Goal: Task Accomplishment & Management: Use online tool/utility

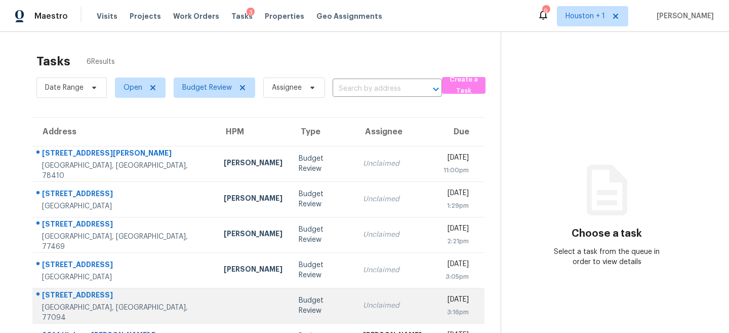
scroll to position [34, 0]
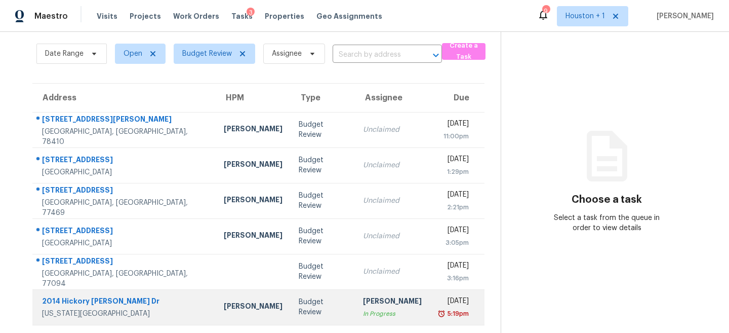
click at [216, 320] on td "Navid Ranjbar" at bounding box center [253, 306] width 75 height 35
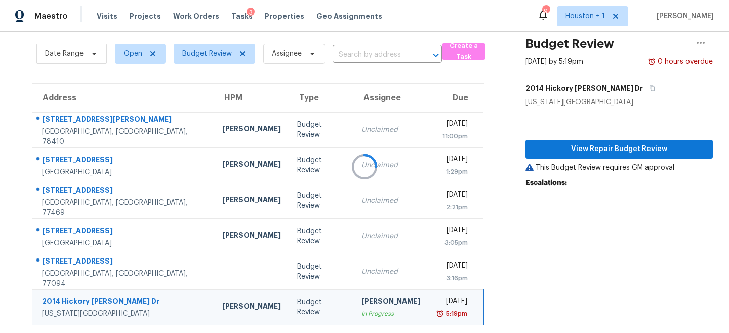
click at [614, 149] on div at bounding box center [364, 166] width 729 height 333
click at [623, 147] on div at bounding box center [364, 166] width 729 height 333
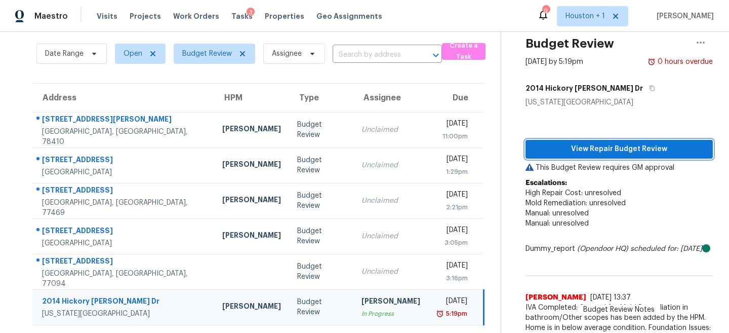
click at [604, 144] on span "View Repair Budget Review" at bounding box center [619, 149] width 171 height 13
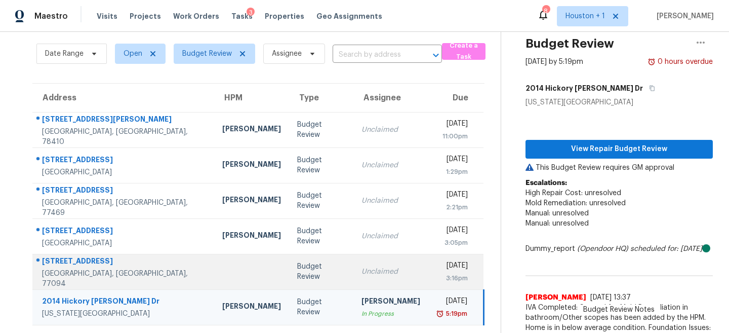
click at [354, 279] on td "Unclaimed" at bounding box center [391, 271] width 75 height 35
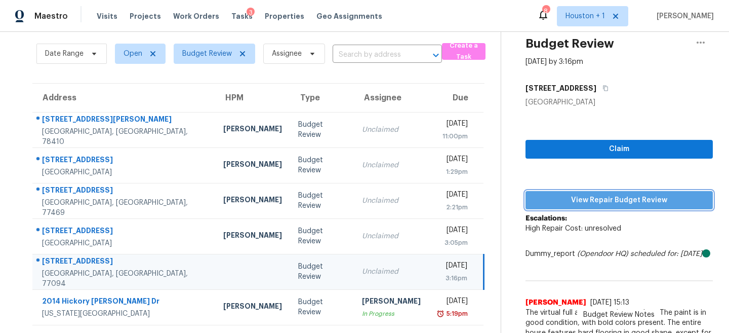
click at [632, 206] on button "View Repair Budget Review" at bounding box center [619, 200] width 187 height 19
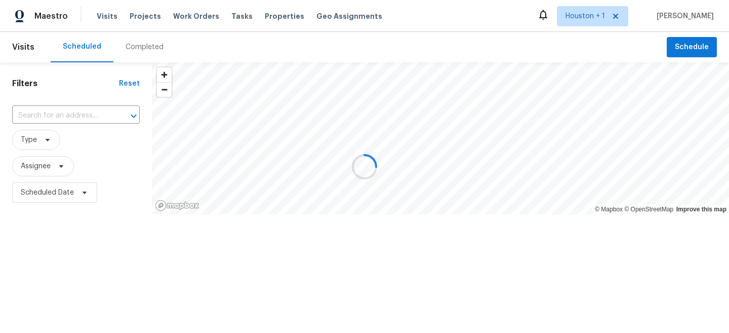
click at [142, 47] on div at bounding box center [364, 166] width 729 height 333
click at [140, 46] on div at bounding box center [364, 166] width 729 height 333
click at [137, 47] on div at bounding box center [364, 166] width 729 height 333
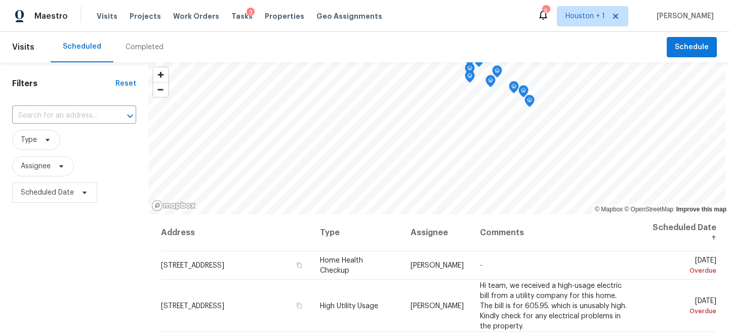
click at [137, 47] on div "Completed" at bounding box center [145, 47] width 38 height 10
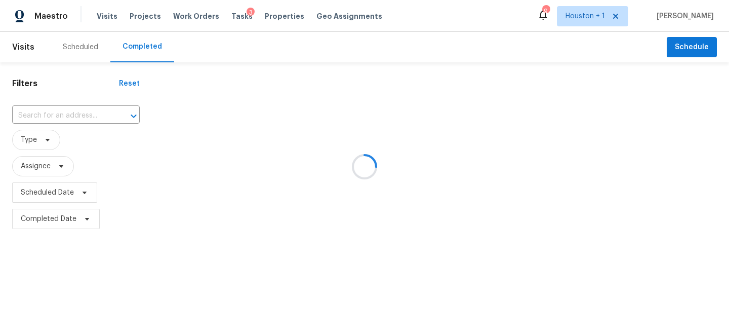
click at [56, 134] on div at bounding box center [364, 166] width 729 height 333
click at [45, 119] on div at bounding box center [364, 166] width 729 height 333
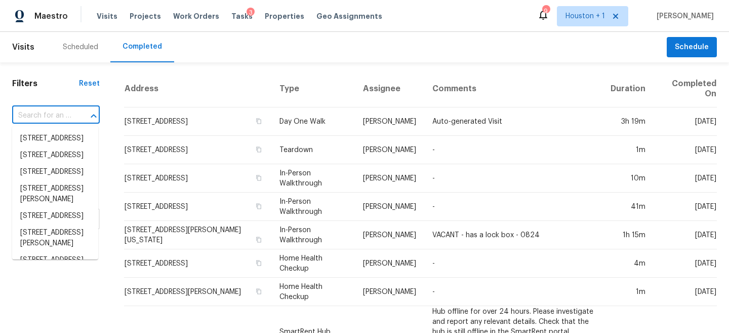
click at [40, 113] on input "text" at bounding box center [41, 116] width 59 height 16
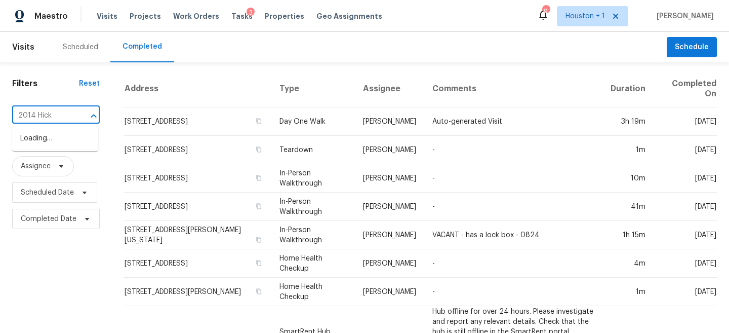
type input "2014 Hicko"
click at [70, 151] on li "2014 Hickory Glen Dr, Missouri City, TX 77489" at bounding box center [55, 149] width 86 height 38
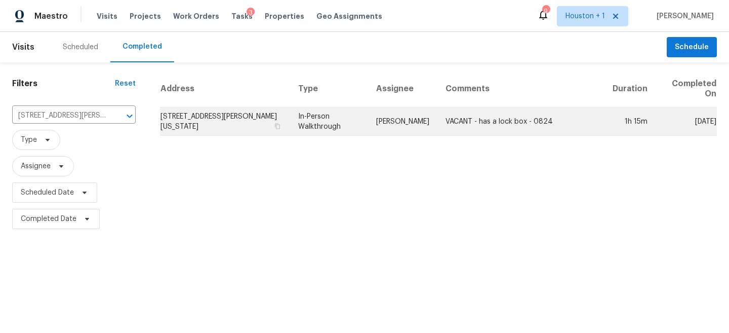
click at [325, 110] on td "In-Person Walkthrough" at bounding box center [329, 121] width 78 height 28
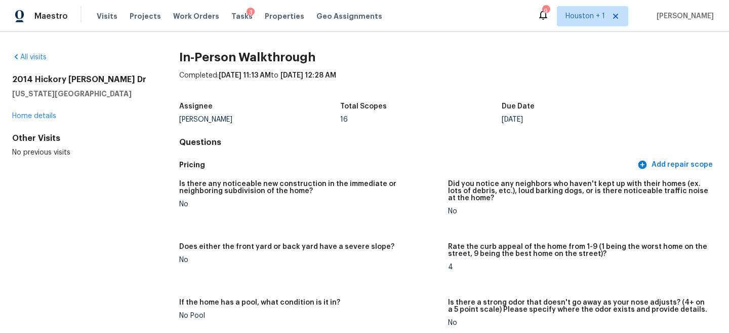
click at [523, 126] on div "Assignee Stephen Lacy Total Scopes 16 Due Date Mon, Oct 13" at bounding box center [448, 113] width 538 height 32
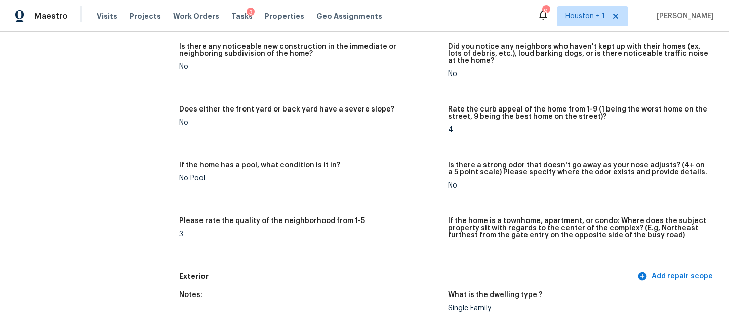
scroll to position [138, 0]
click at [200, 59] on div "Is there any noticeable new construction in the immediate or neighboring subdiv…" at bounding box center [309, 53] width 261 height 20
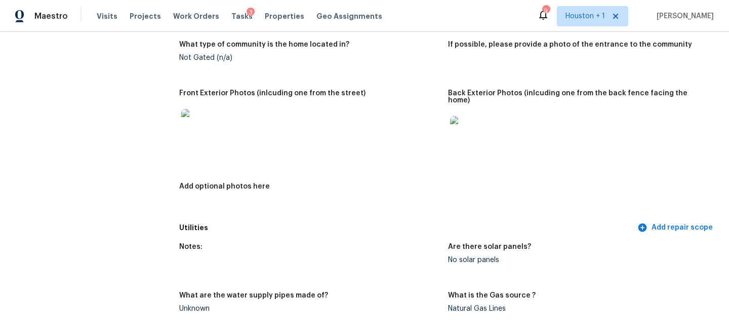
scroll to position [437, 0]
click at [204, 128] on img at bounding box center [197, 124] width 32 height 32
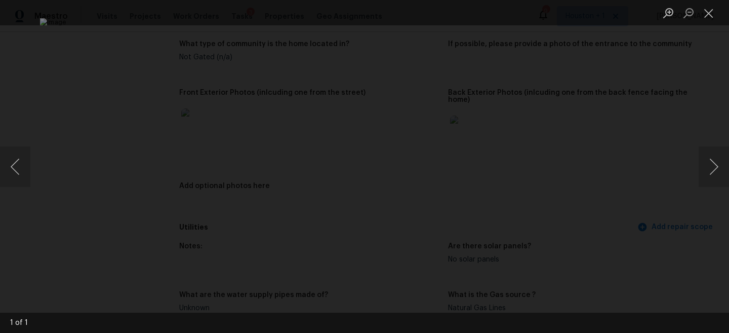
click at [669, 89] on div "Lightbox" at bounding box center [364, 166] width 729 height 333
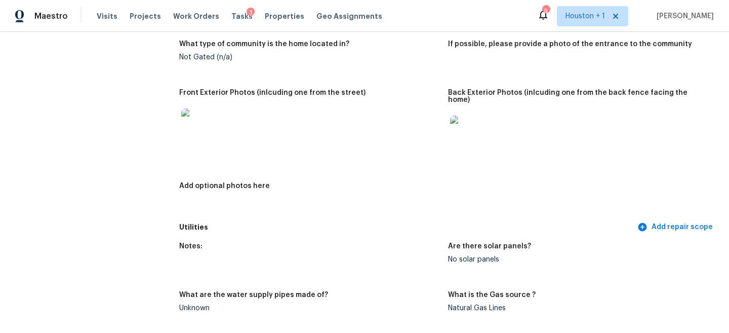
click at [463, 131] on img at bounding box center [466, 131] width 32 height 32
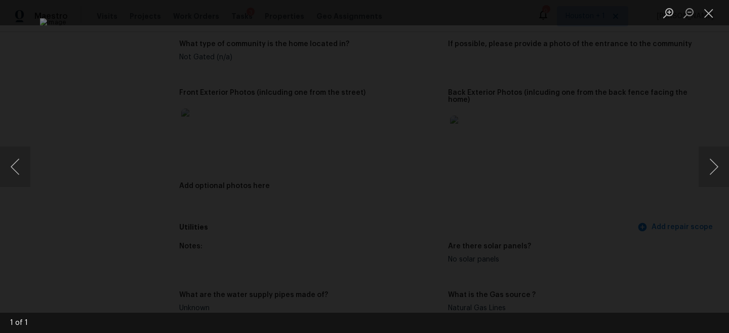
click at [669, 110] on div "Lightbox" at bounding box center [364, 166] width 729 height 333
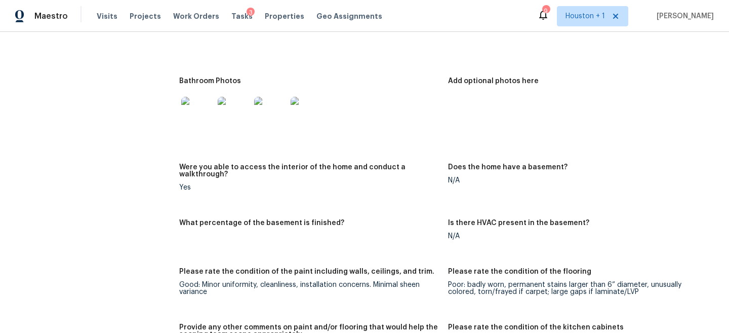
scroll to position [1216, 0]
click at [185, 113] on img at bounding box center [197, 112] width 32 height 32
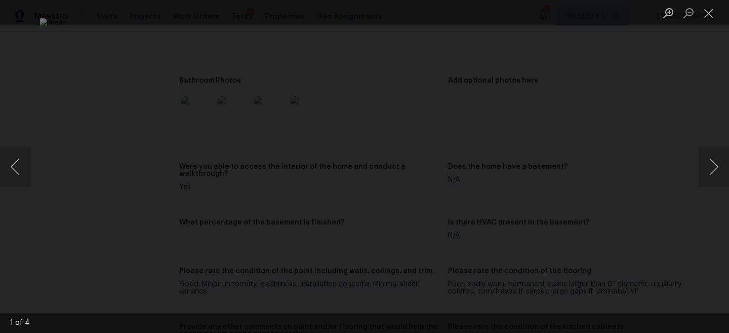
click at [690, 151] on div "Lightbox" at bounding box center [364, 166] width 729 height 333
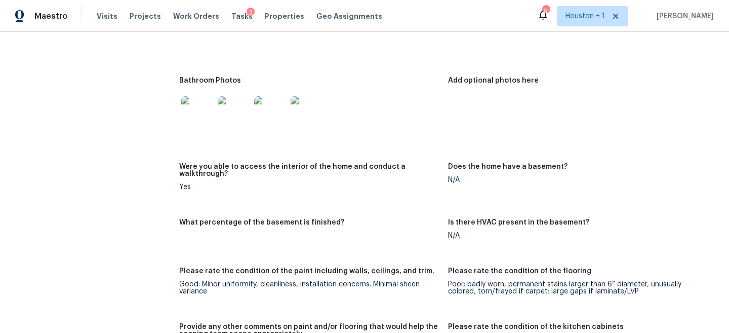
click at [266, 118] on img at bounding box center [270, 112] width 32 height 32
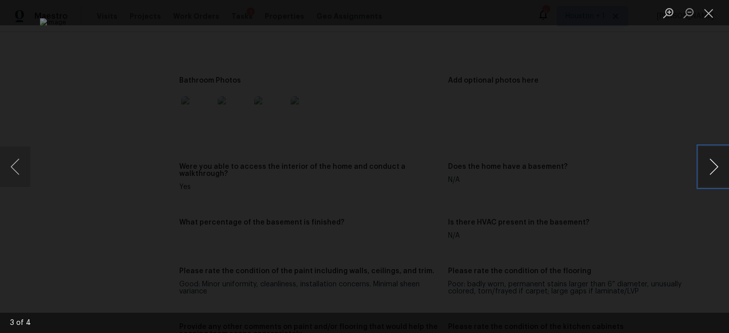
click at [718, 169] on button "Next image" at bounding box center [714, 166] width 30 height 41
click at [717, 169] on button "Next image" at bounding box center [714, 166] width 30 height 41
click at [678, 117] on div "Lightbox" at bounding box center [364, 166] width 729 height 333
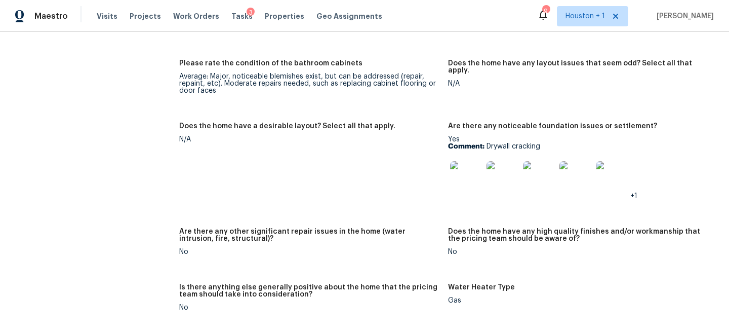
scroll to position [1542, 0]
click at [451, 161] on img at bounding box center [466, 177] width 32 height 32
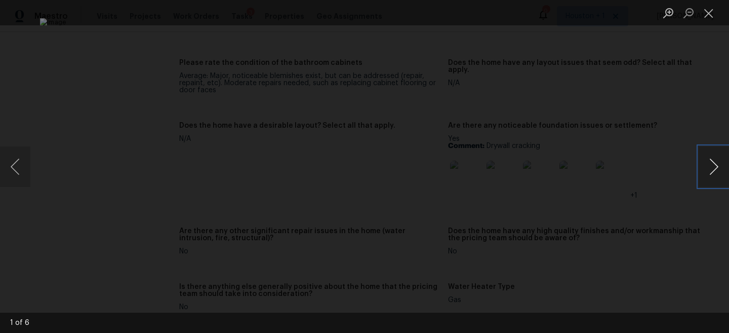
click at [720, 162] on button "Next image" at bounding box center [714, 166] width 30 height 41
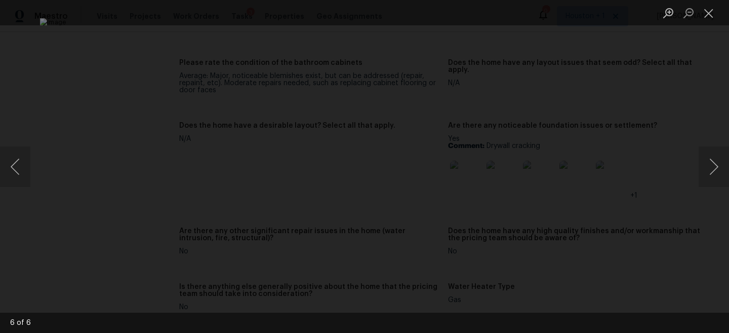
click at [667, 127] on div "Lightbox" at bounding box center [364, 166] width 729 height 333
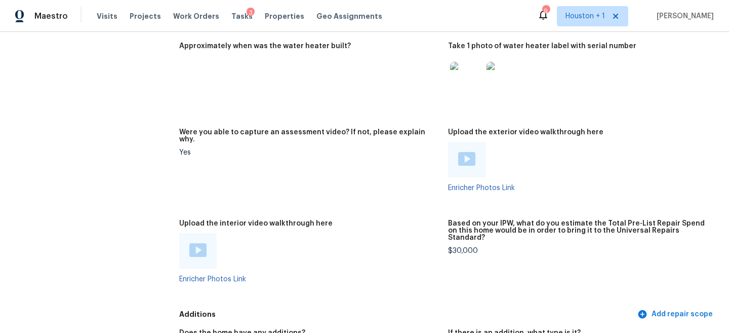
scroll to position [1840, 0]
click at [460, 151] on img at bounding box center [466, 158] width 17 height 14
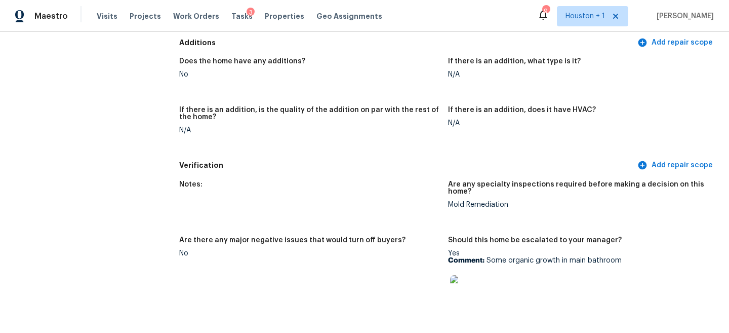
scroll to position [2244, 0]
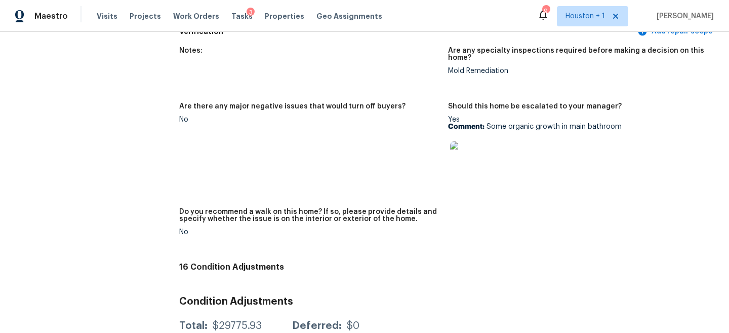
click at [460, 142] on img at bounding box center [466, 157] width 32 height 32
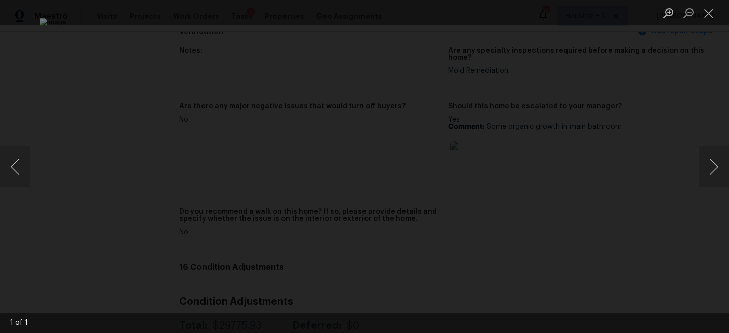
click at [644, 105] on div "Lightbox" at bounding box center [364, 166] width 729 height 333
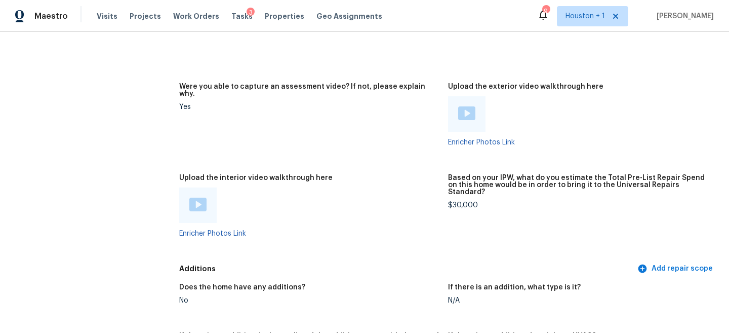
scroll to position [1855, 0]
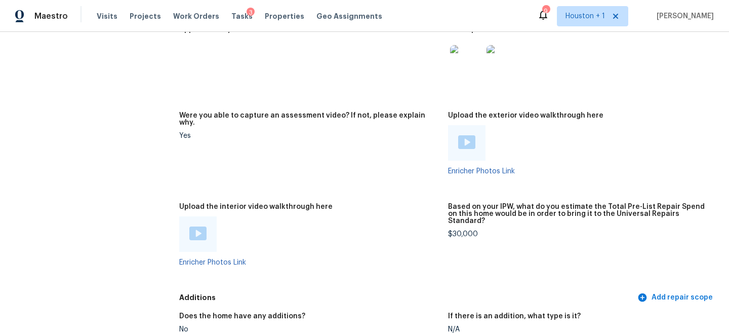
click at [200, 226] on img at bounding box center [197, 233] width 17 height 14
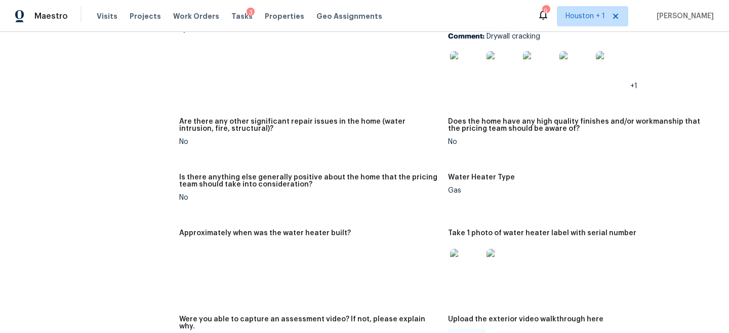
scroll to position [1922, 0]
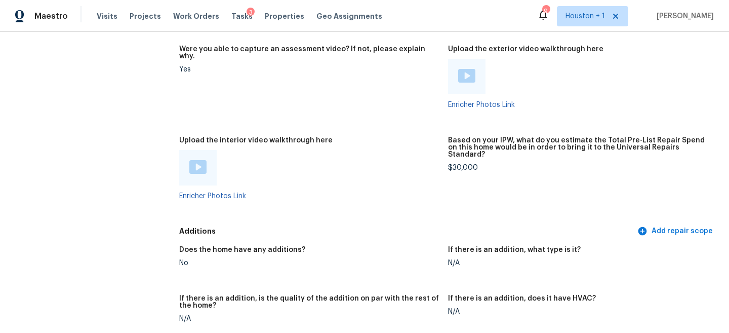
click at [461, 69] on img at bounding box center [466, 76] width 17 height 14
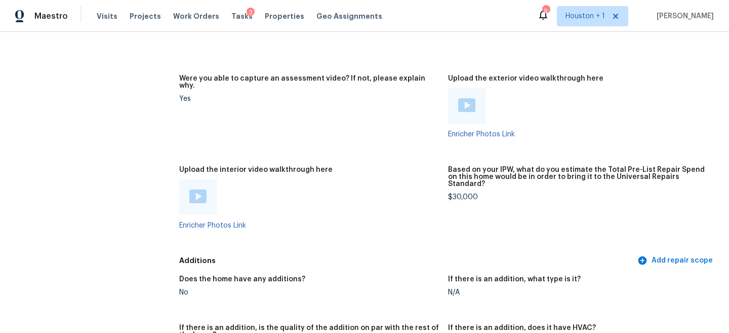
scroll to position [1881, 0]
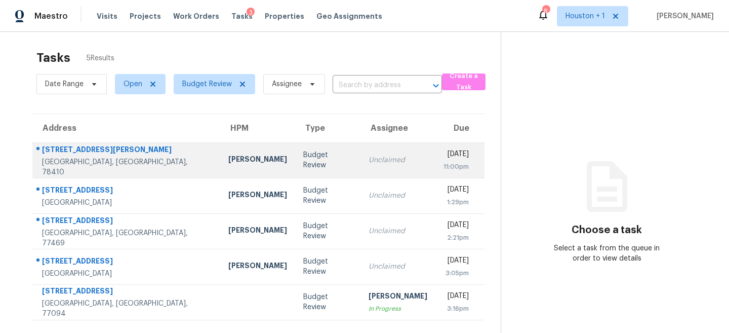
scroll to position [32, 0]
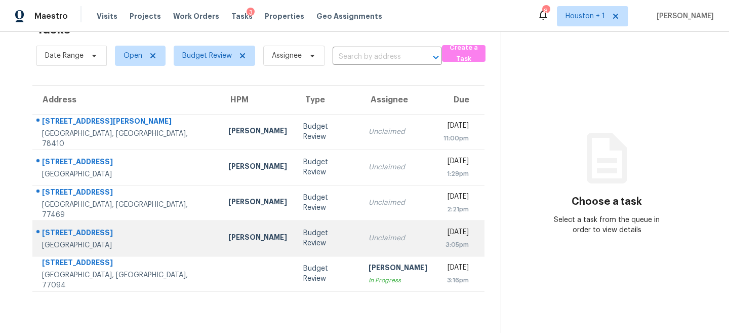
click at [295, 240] on td "Budget Review" at bounding box center [327, 237] width 65 height 35
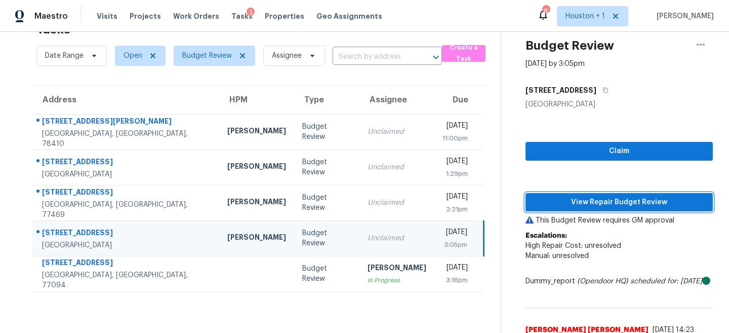
click at [605, 205] on span "View Repair Budget Review" at bounding box center [619, 202] width 171 height 13
